Goal: Task Accomplishment & Management: Manage account settings

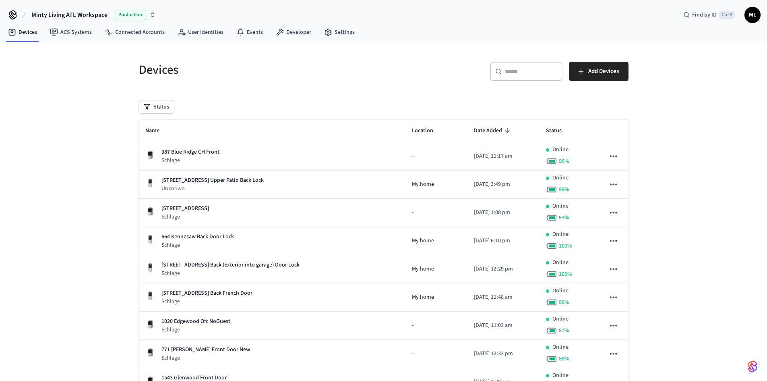
click at [515, 79] on div "​ ​" at bounding box center [526, 71] width 72 height 19
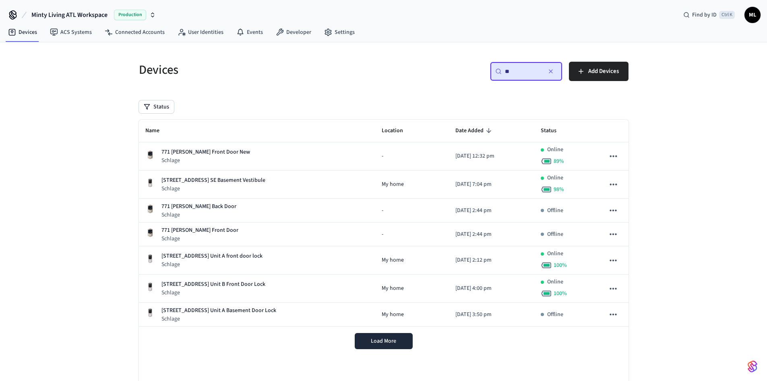
type input "**"
